Goal: Information Seeking & Learning: Learn about a topic

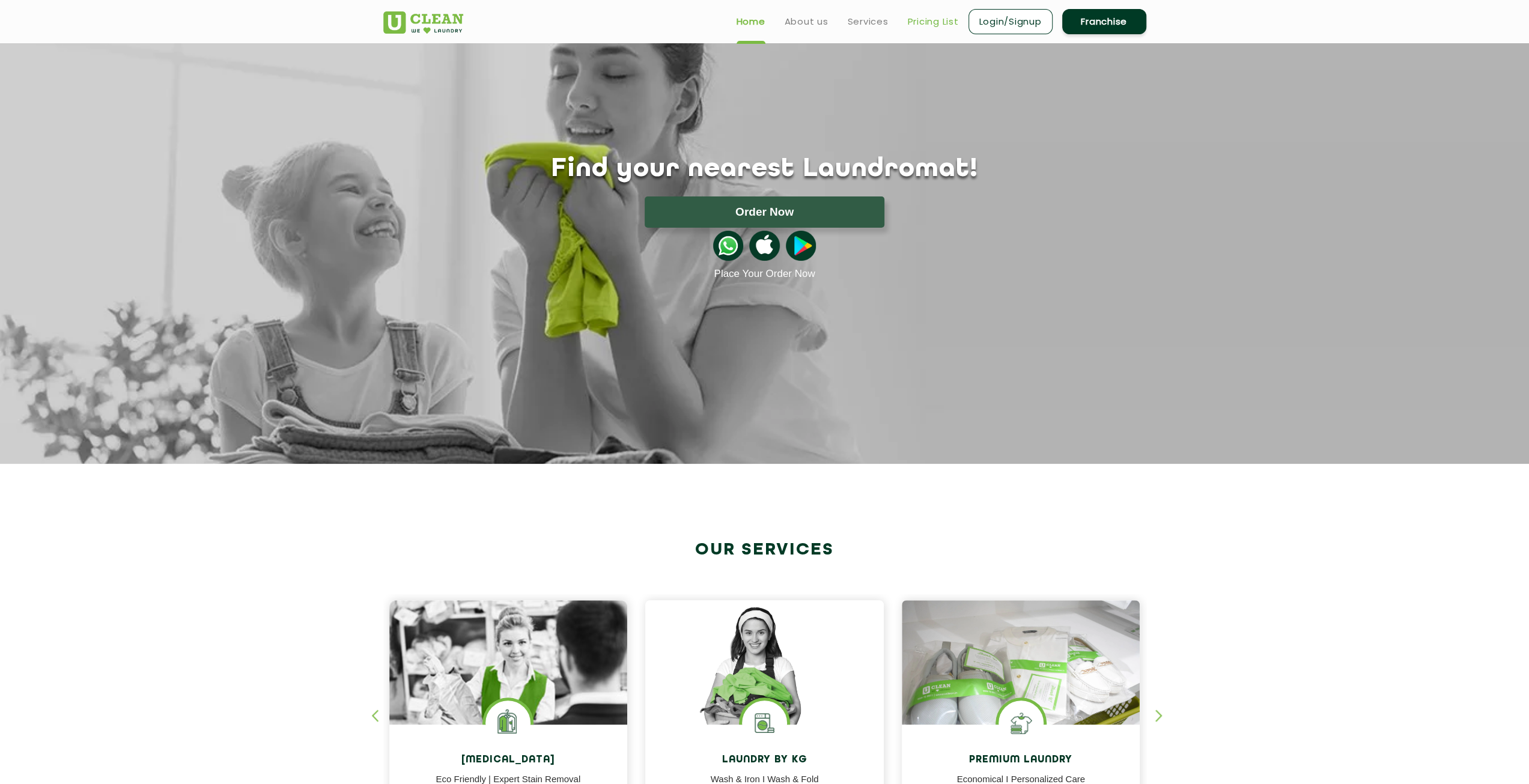
click at [918, 21] on link "Pricing List" at bounding box center [933, 22] width 51 height 15
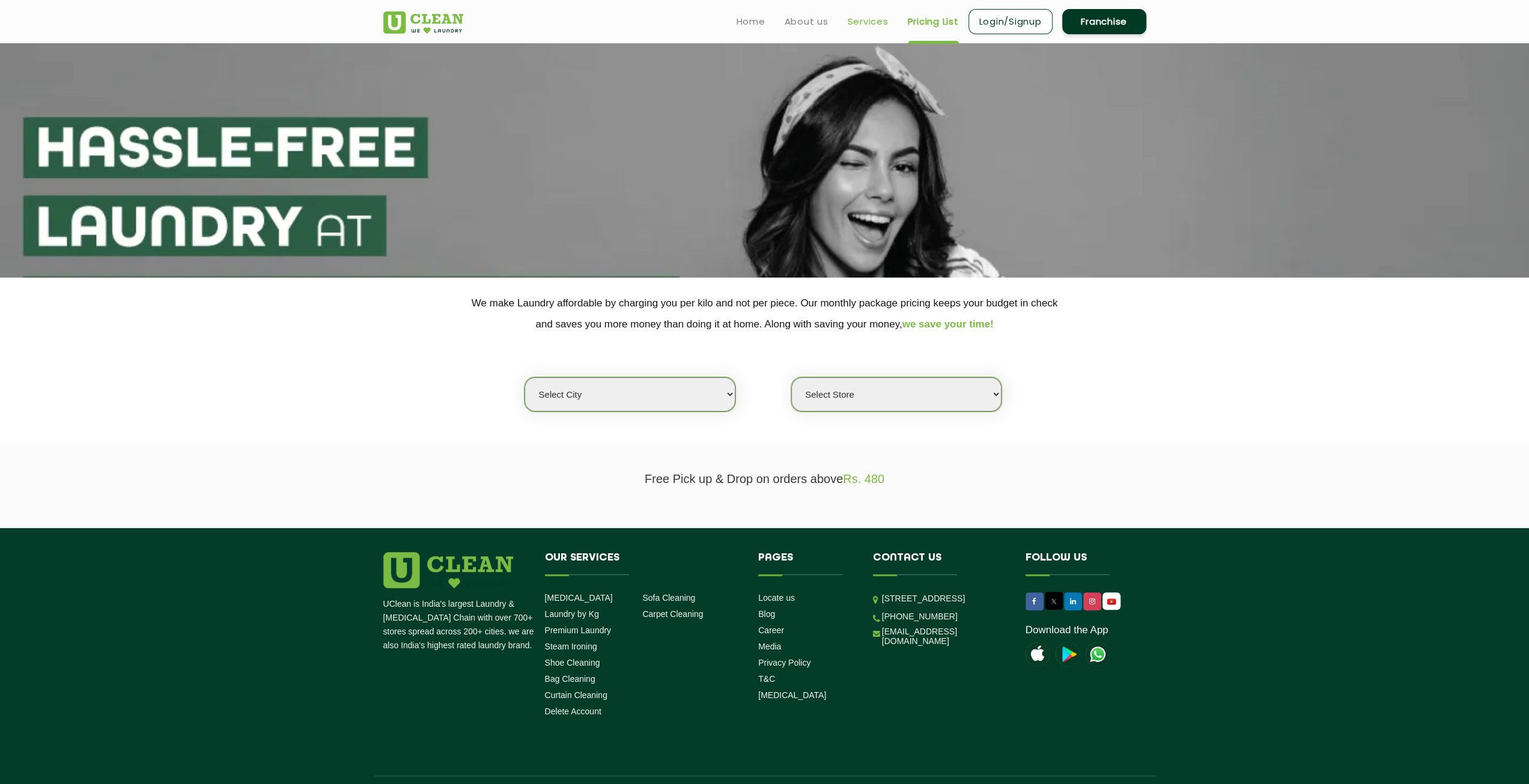
click at [859, 21] on link "Services" at bounding box center [868, 22] width 41 height 15
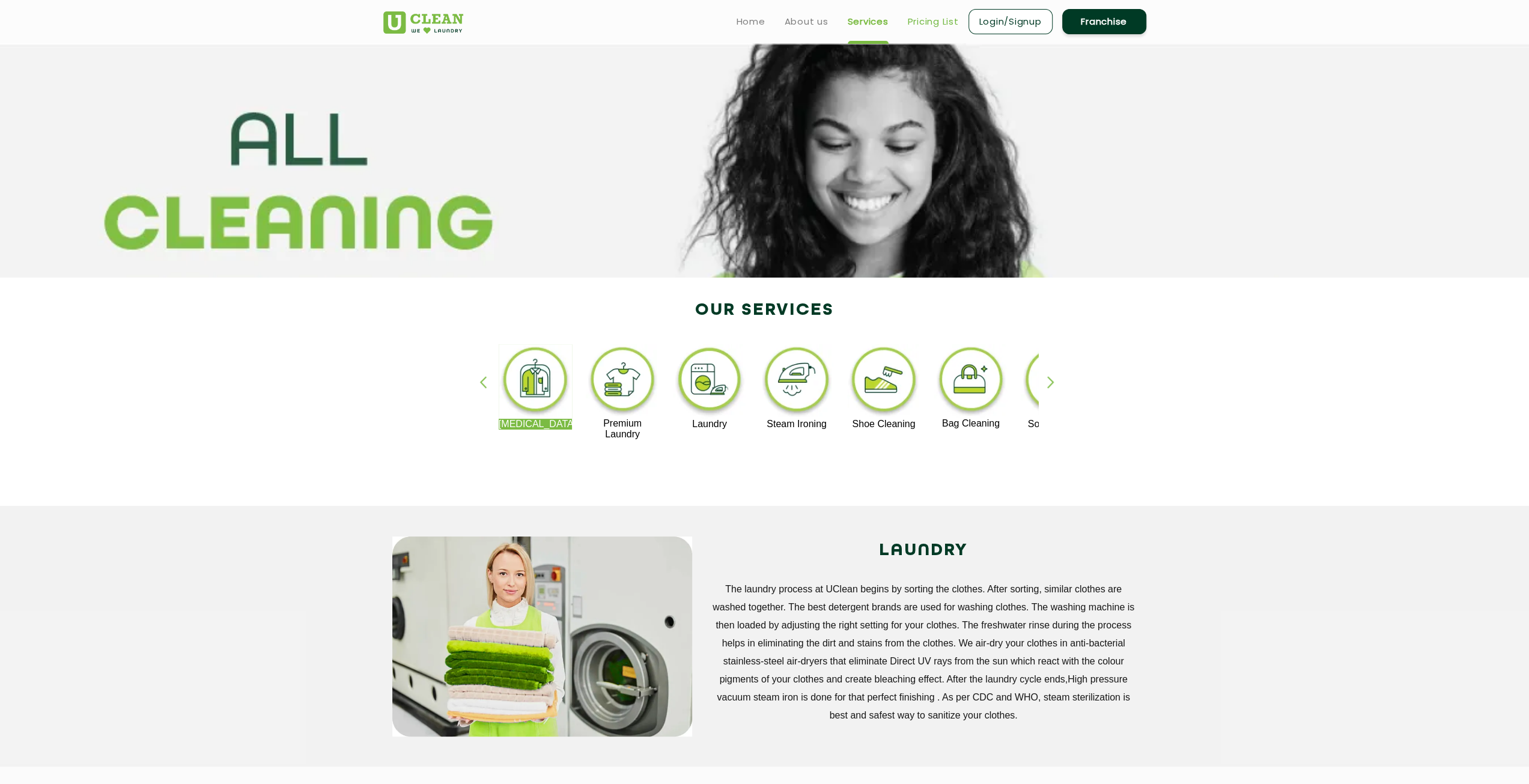
click at [911, 25] on link "Pricing List" at bounding box center [933, 22] width 51 height 15
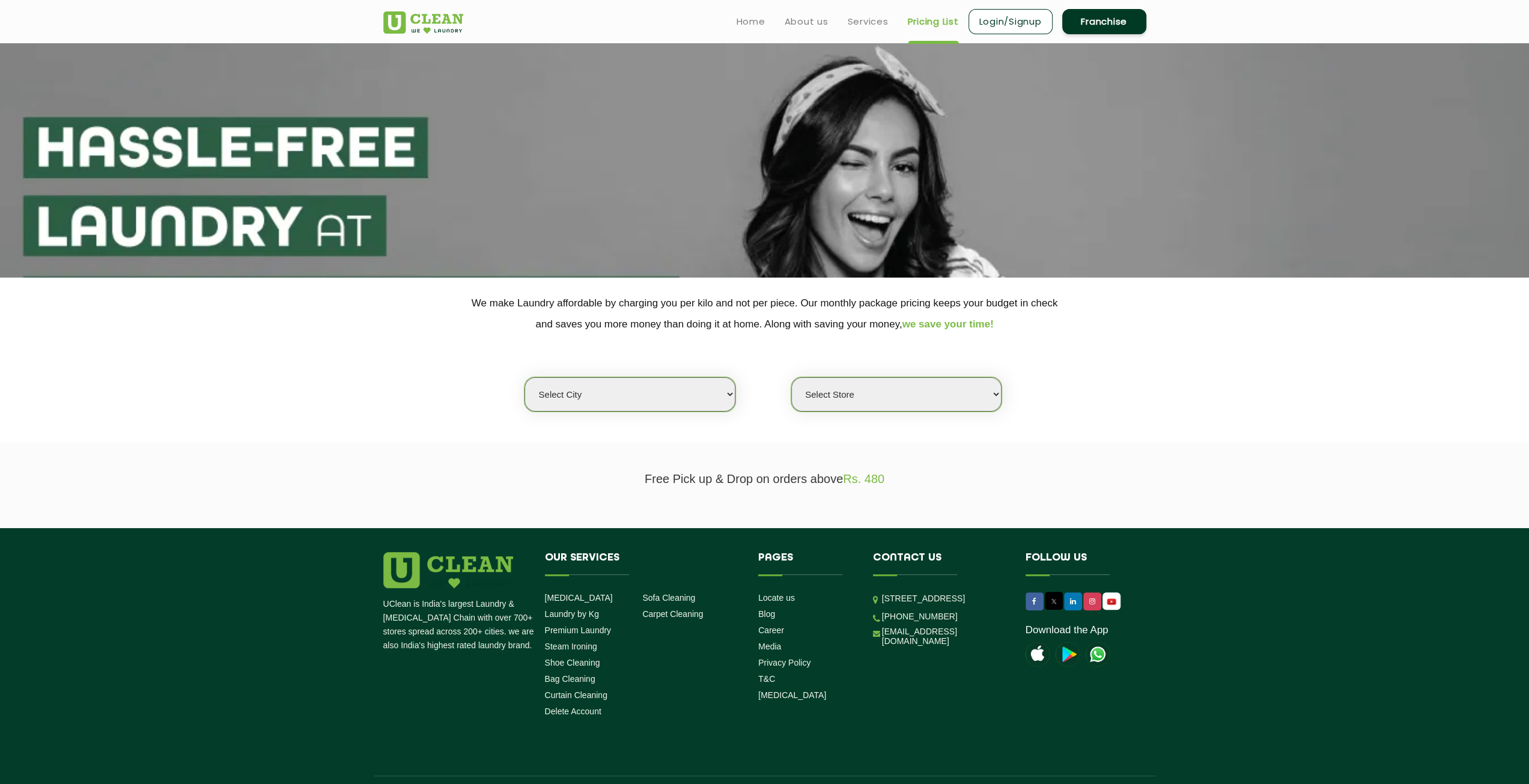
click at [726, 395] on select "Select city Aalo Agartala Agra Ahmedabad Akola Aligarh Alwar - UClean Select Am…" at bounding box center [629, 394] width 210 height 34
select select "4"
click at [524, 377] on select "Select city Aalo Agartala Agra Ahmedabad Akola Aligarh Alwar - UClean Select Am…" at bounding box center [629, 394] width 210 height 34
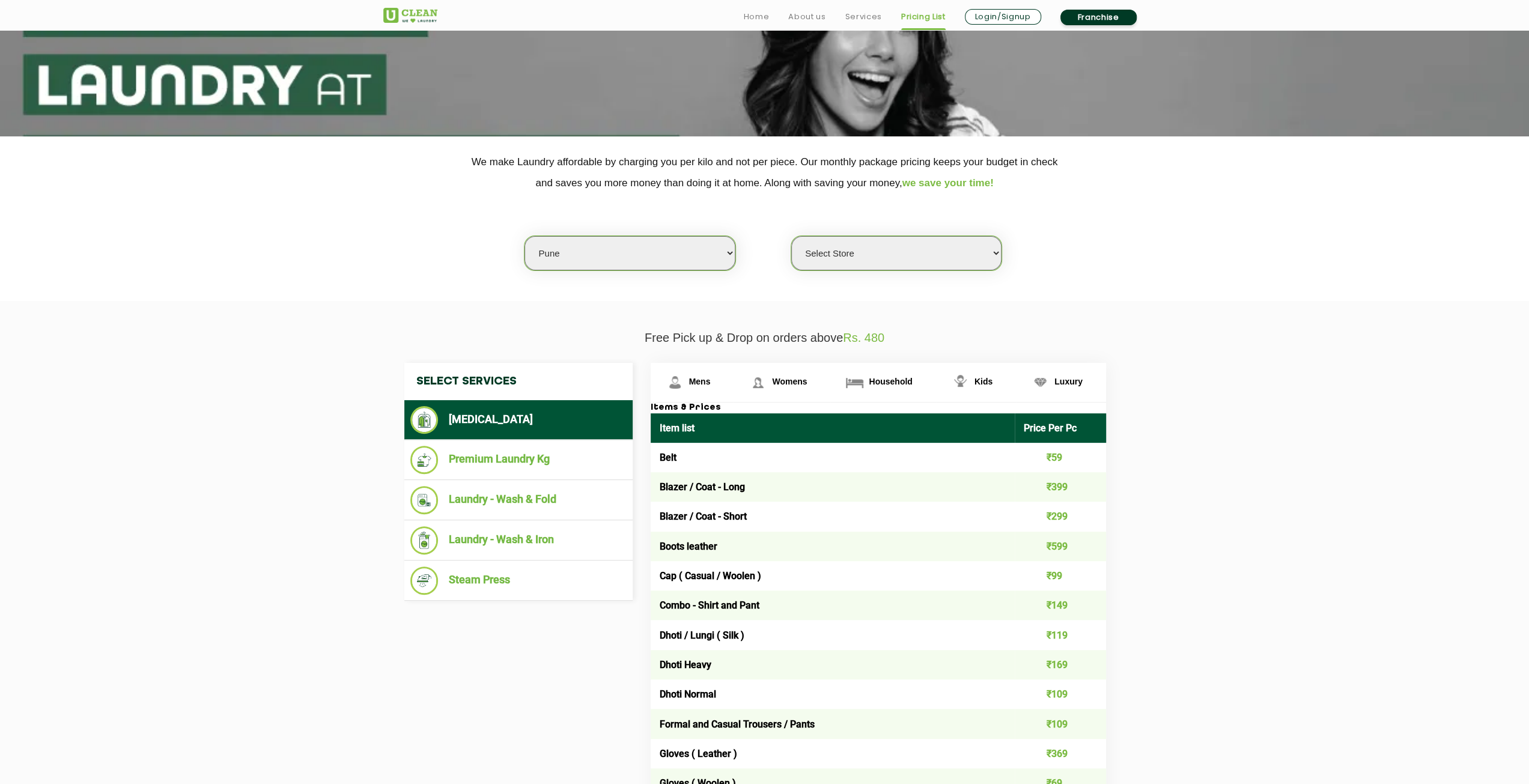
scroll to position [180, 0]
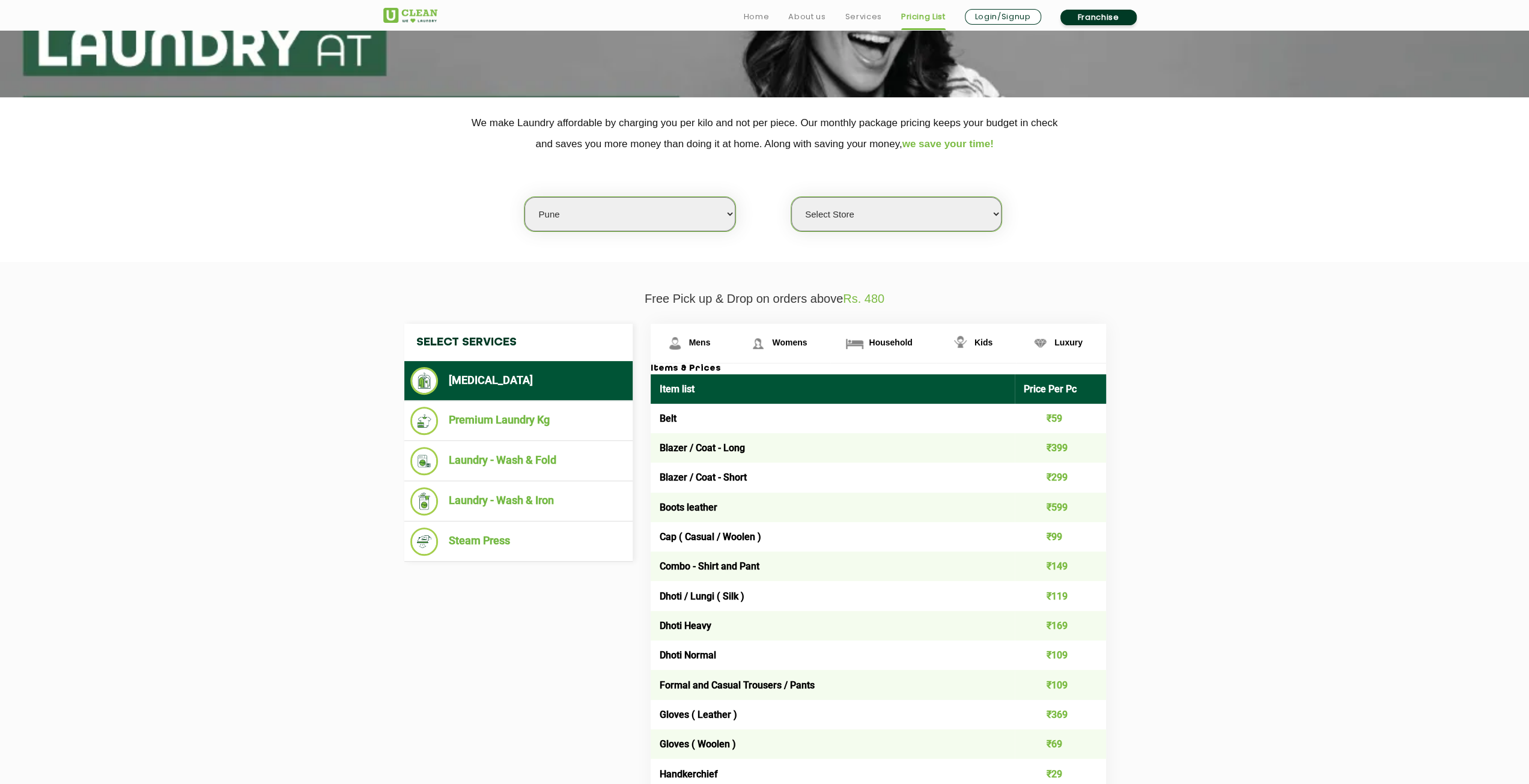
click at [880, 220] on select "Select Store UClean Koregaon Park UClean Baner Pune UClean Keshav Nagar Pune UC…" at bounding box center [896, 214] width 210 height 34
select select "155"
click at [791, 197] on select "Select Store UClean Koregaon Park UClean Baner Pune UClean Keshav Nagar Pune UC…" at bounding box center [896, 214] width 210 height 34
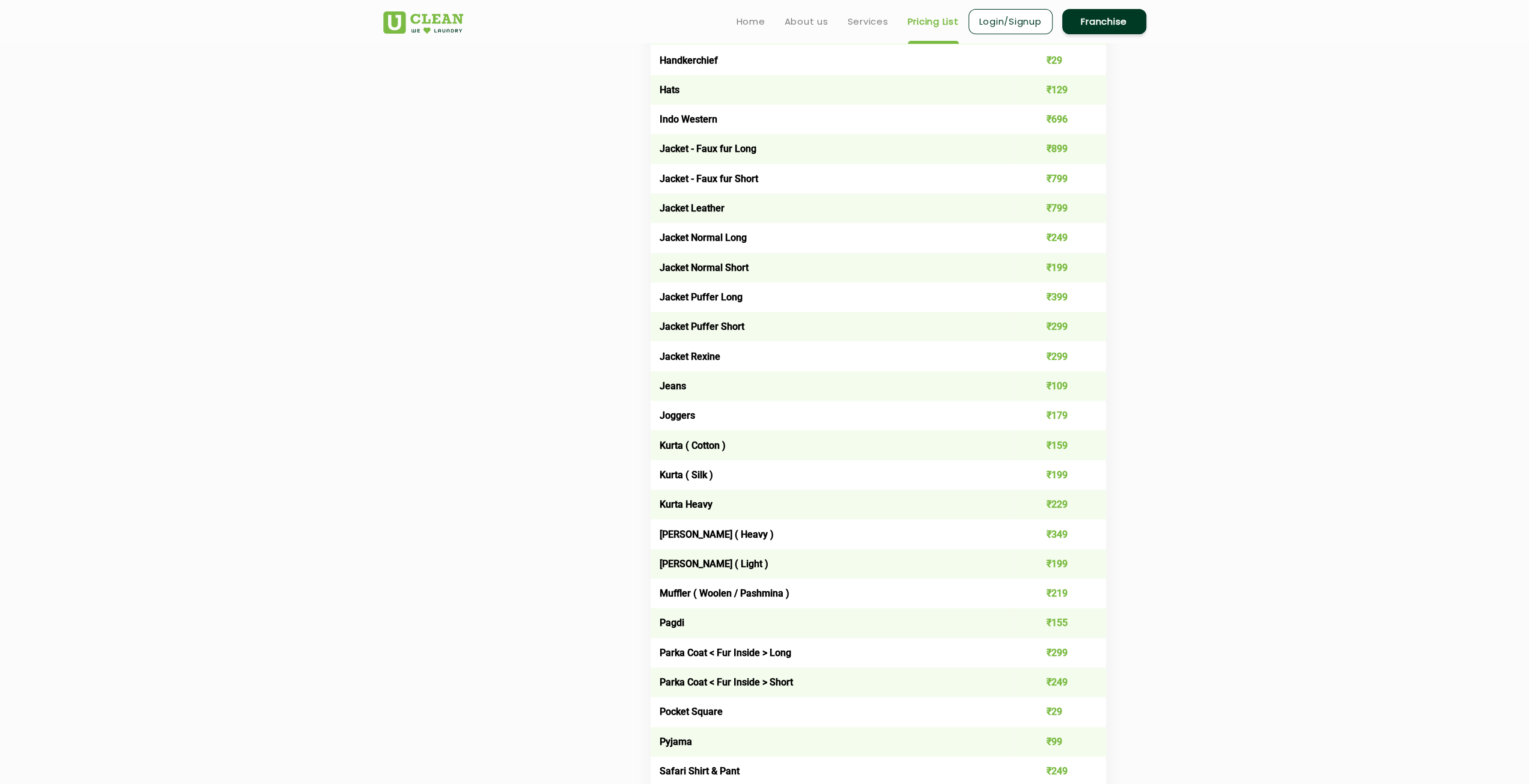
scroll to position [0, 0]
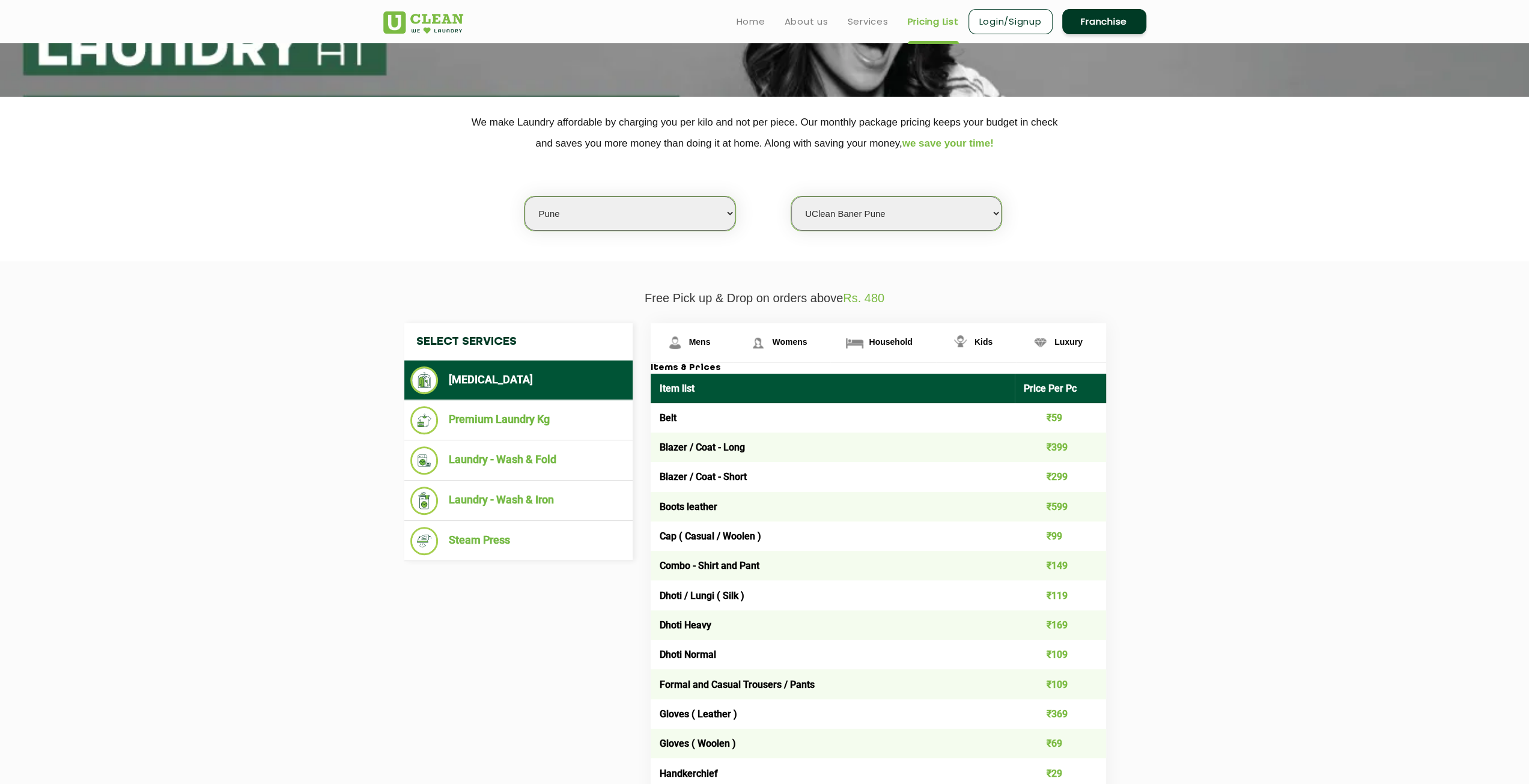
scroll to position [240, 0]
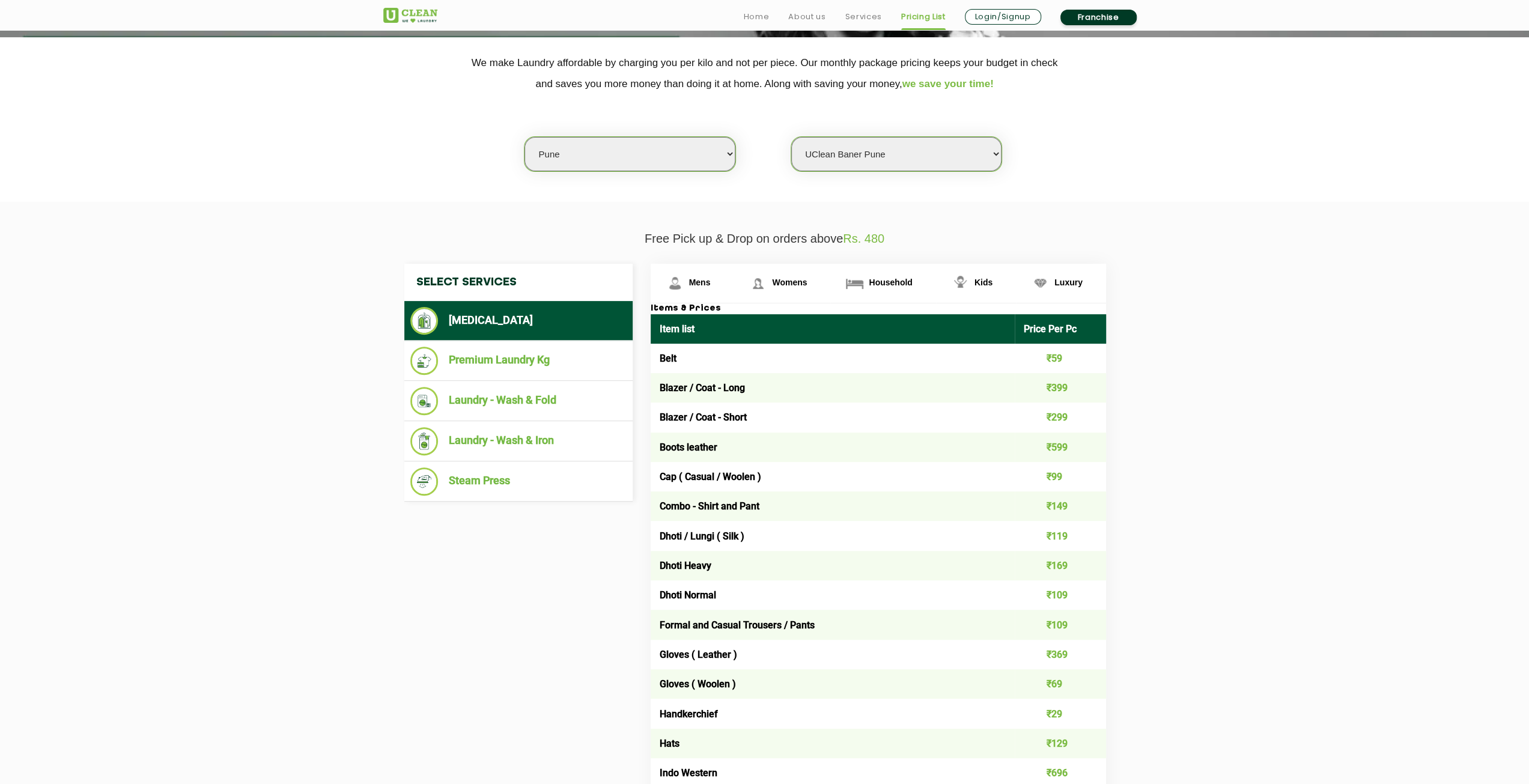
click at [414, 18] on img at bounding box center [411, 15] width 54 height 15
